Goal: Information Seeking & Learning: Compare options

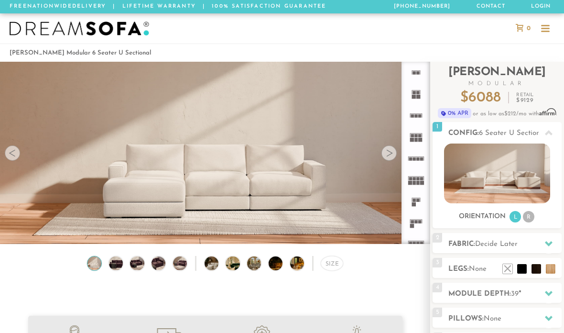
click at [121, 264] on img at bounding box center [116, 263] width 17 height 14
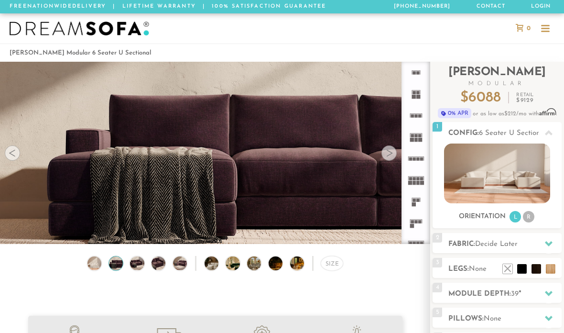
click at [139, 260] on img at bounding box center [137, 263] width 17 height 14
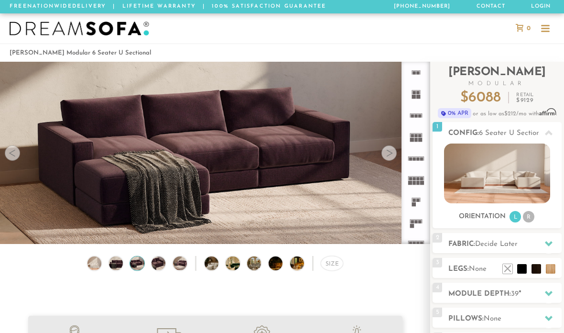
click at [161, 263] on img at bounding box center [158, 263] width 17 height 14
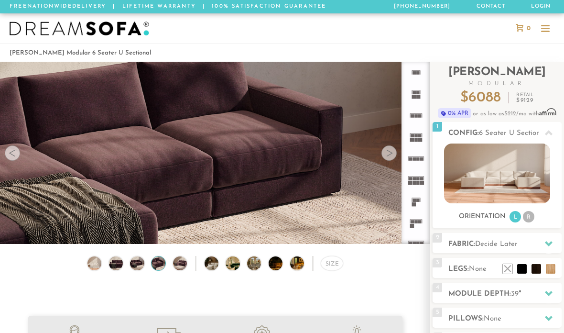
click at [183, 262] on img at bounding box center [180, 263] width 17 height 14
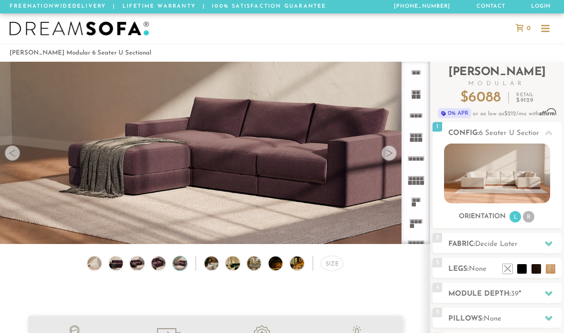
click at [216, 264] on img at bounding box center [217, 263] width 25 height 14
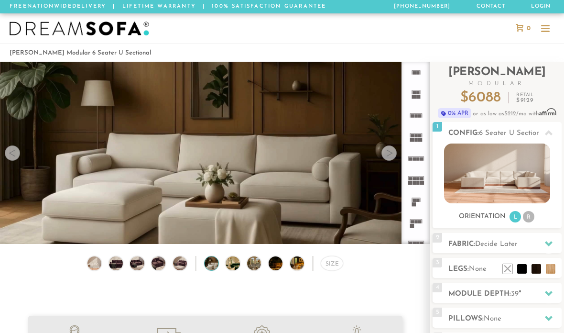
click at [237, 259] on img at bounding box center [238, 263] width 25 height 14
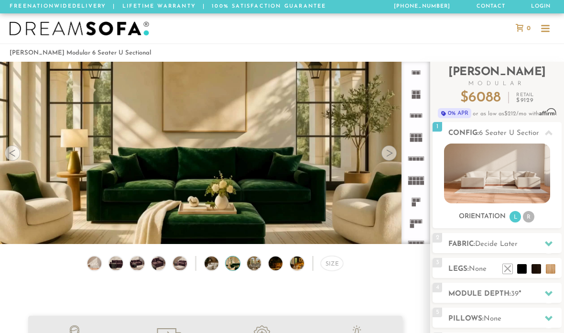
click at [258, 265] on img at bounding box center [259, 263] width 25 height 14
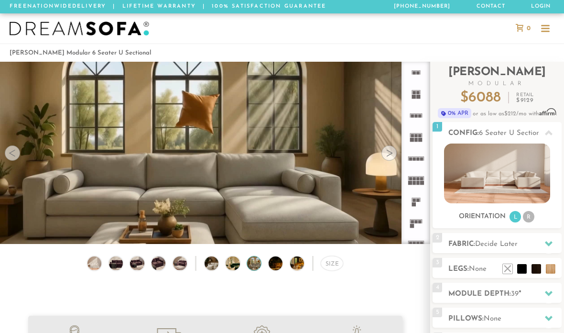
click at [282, 263] on img at bounding box center [281, 263] width 25 height 14
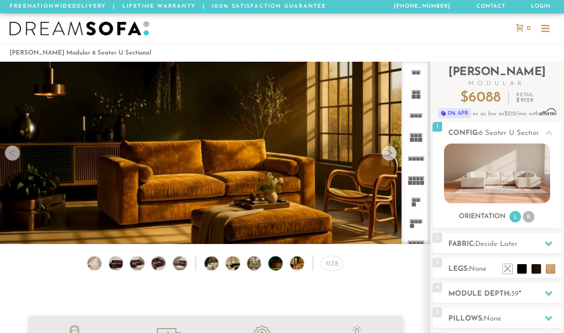
click at [282, 263] on img at bounding box center [281, 263] width 25 height 14
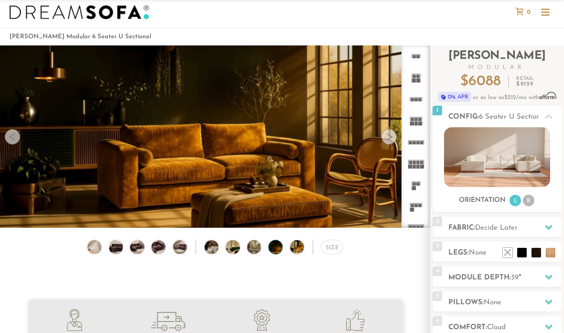
scroll to position [24, 0]
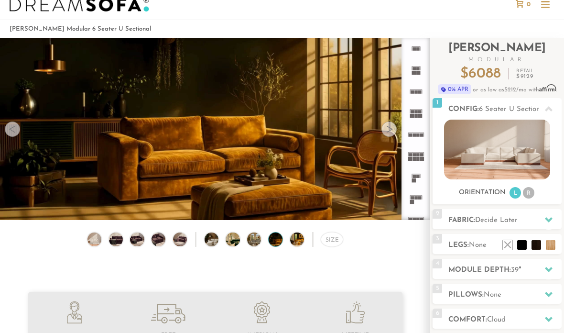
click at [334, 236] on div "Size" at bounding box center [332, 239] width 22 height 15
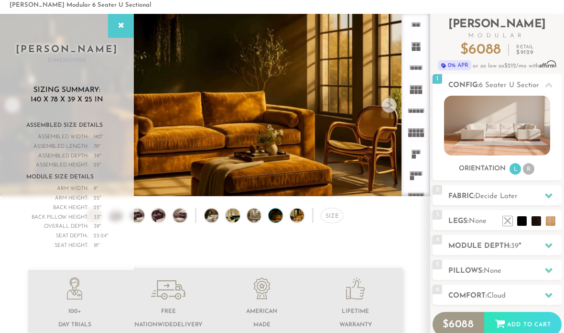
scroll to position [47, 0]
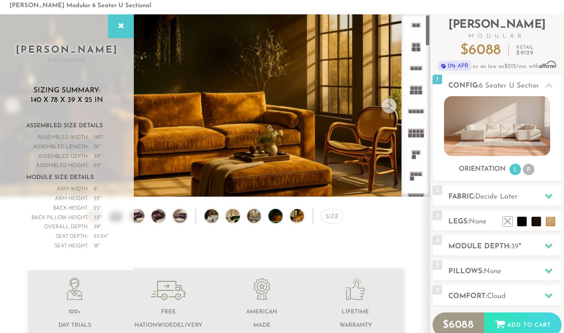
click at [417, 48] on rect at bounding box center [418, 50] width 4 height 4
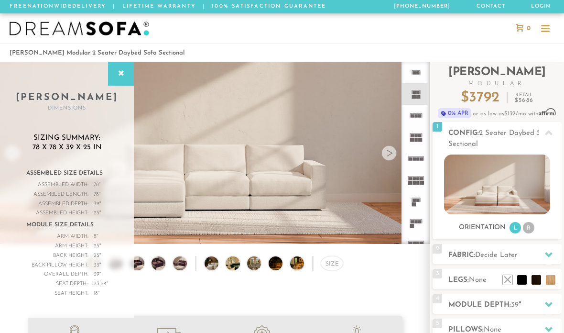
click at [415, 156] on icon at bounding box center [416, 159] width 22 height 22
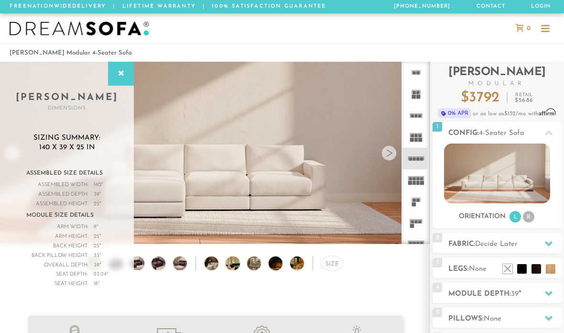
scroll to position [38, 0]
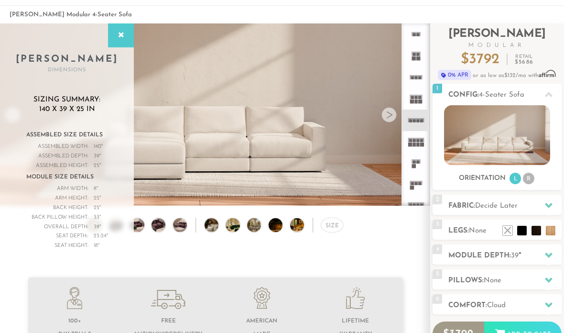
click at [415, 98] on rect at bounding box center [416, 97] width 3 height 3
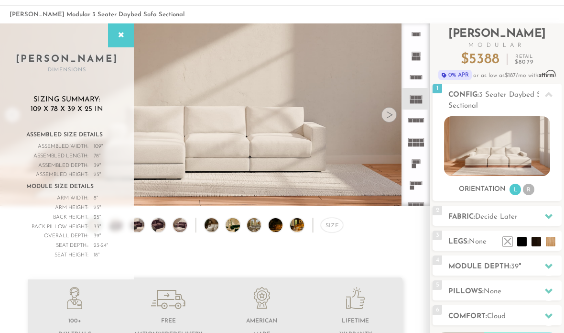
click at [416, 201] on icon at bounding box center [416, 207] width 22 height 22
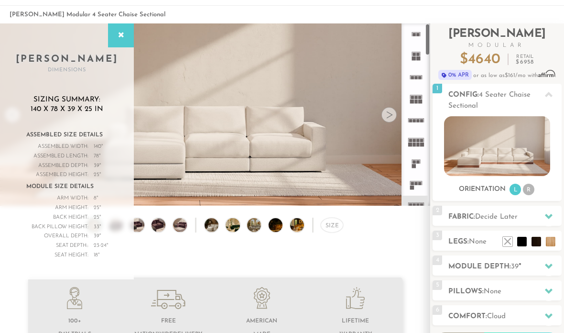
click at [420, 33] on rect at bounding box center [416, 32] width 9 height 0
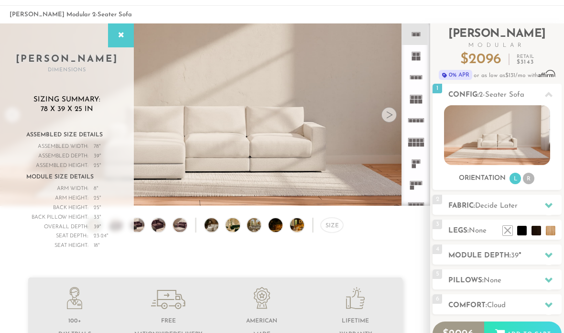
click at [409, 35] on icon at bounding box center [416, 34] width 22 height 22
click at [299, 130] on video at bounding box center [215, 96] width 430 height 215
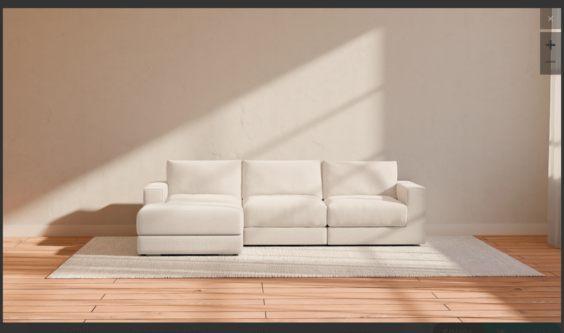
click at [544, 19] on button at bounding box center [550, 18] width 21 height 21
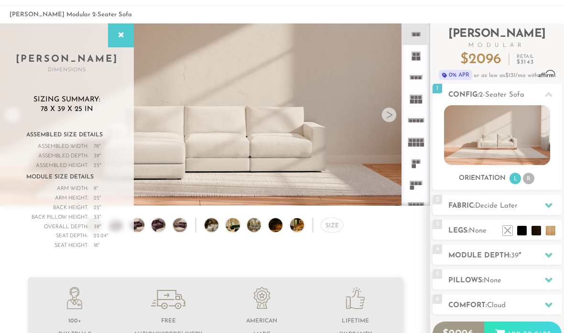
click at [416, 79] on rect at bounding box center [416, 77] width 3 height 3
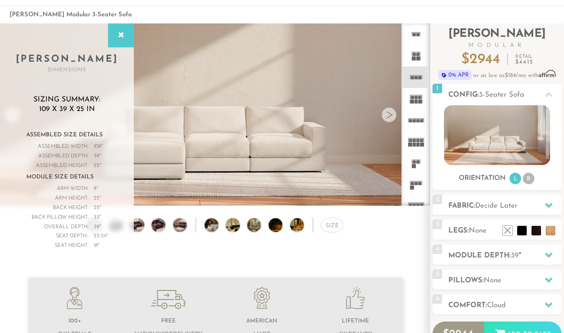
click at [420, 36] on icon at bounding box center [416, 34] width 22 height 22
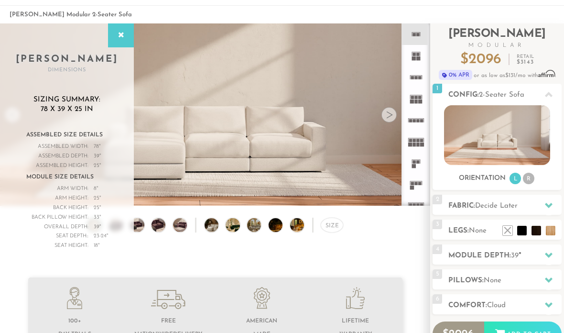
click at [116, 36] on icon at bounding box center [121, 36] width 11 height 8
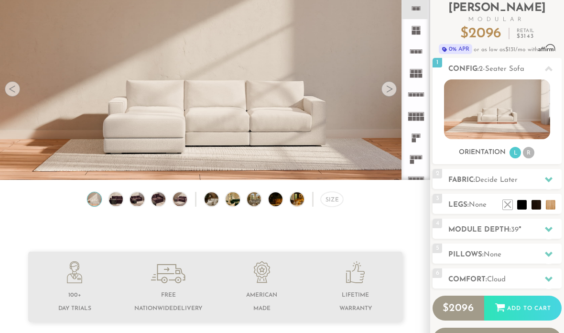
scroll to position [65, 0]
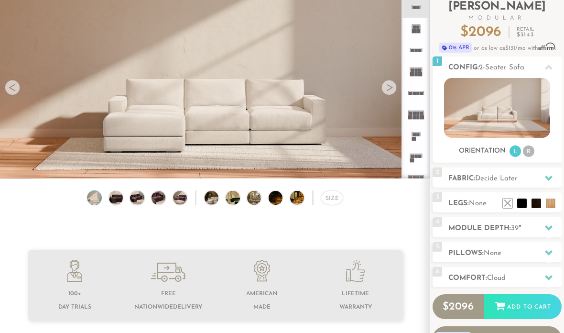
click at [330, 198] on div "Size" at bounding box center [332, 197] width 22 height 15
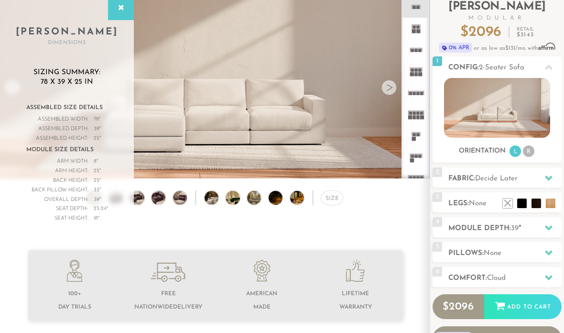
click at [514, 109] on img at bounding box center [497, 108] width 106 height 60
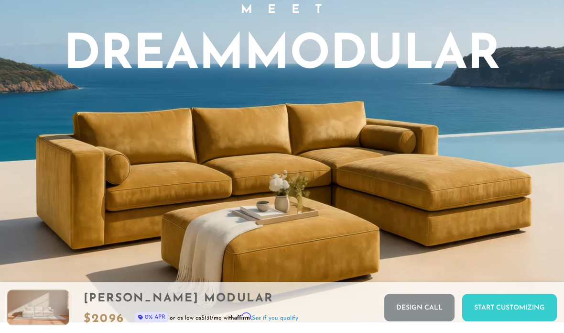
scroll to position [695, 0]
